Goal: Task Accomplishment & Management: Manage account settings

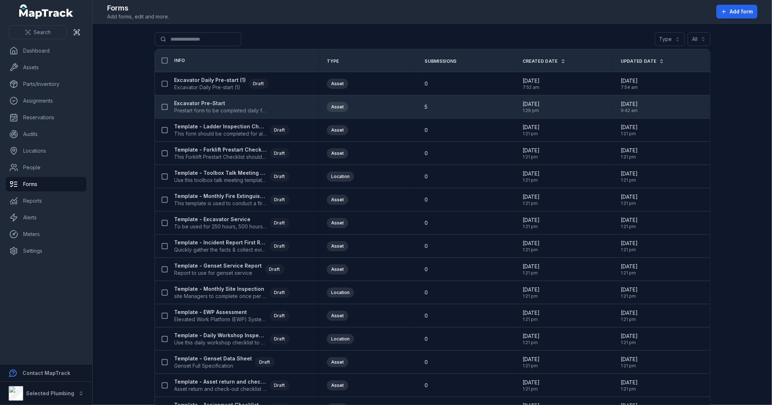
click at [207, 102] on strong "Excavator Pre-Start" at bounding box center [221, 103] width 93 height 7
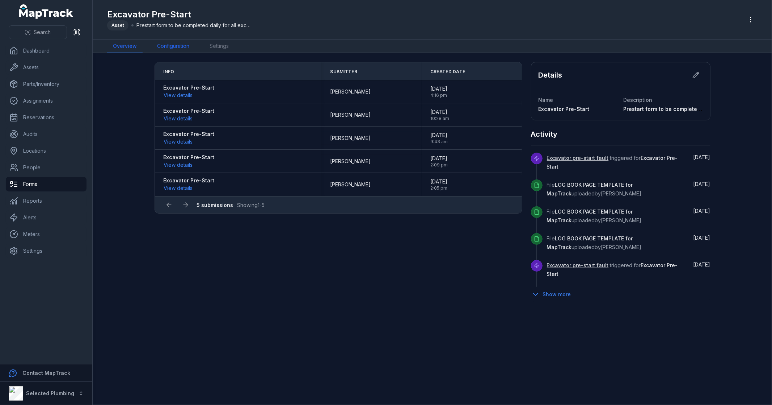
click at [187, 45] on link "Configuration" at bounding box center [173, 46] width 44 height 14
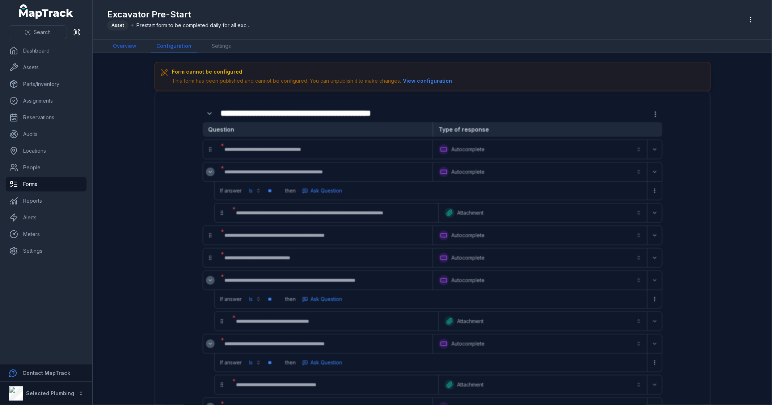
click at [134, 48] on link "Overview" at bounding box center [124, 46] width 35 height 14
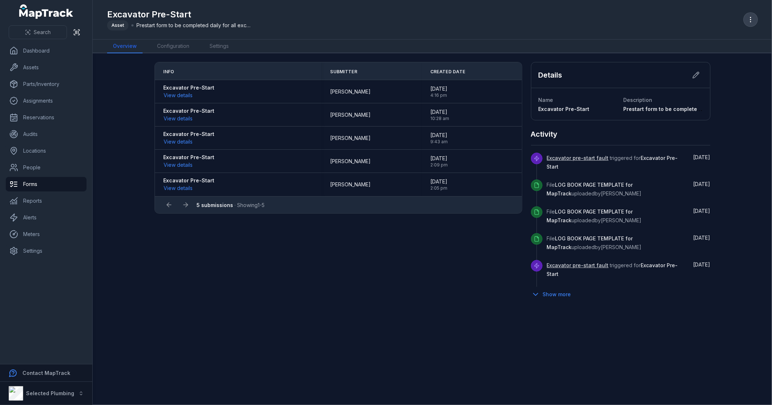
click at [751, 22] on circle "button" at bounding box center [751, 21] width 1 height 1
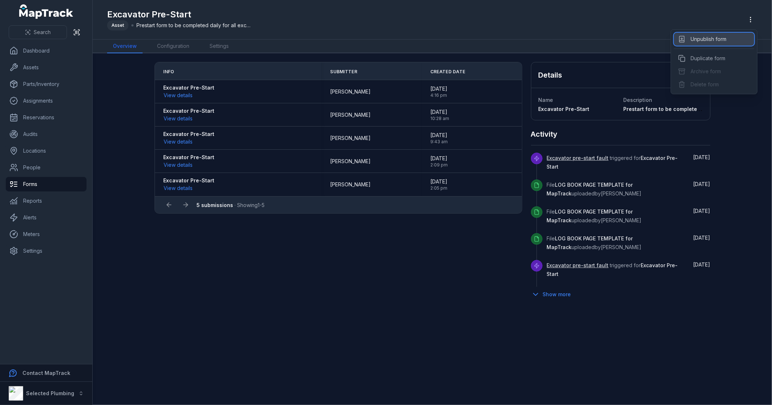
click at [724, 39] on div "Unpublish form" at bounding box center [714, 39] width 80 height 13
